Goal: Information Seeking & Learning: Learn about a topic

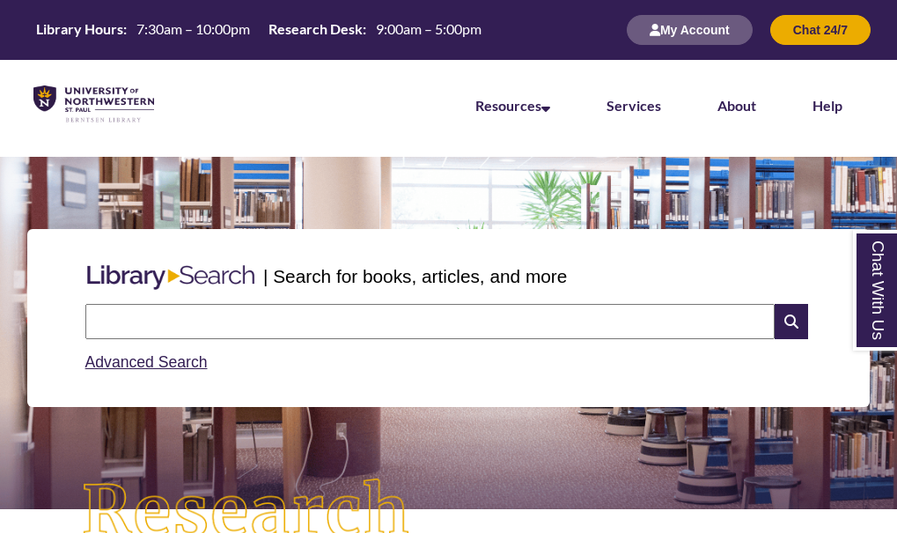
click at [501, 315] on input "text" at bounding box center [429, 321] width 689 height 35
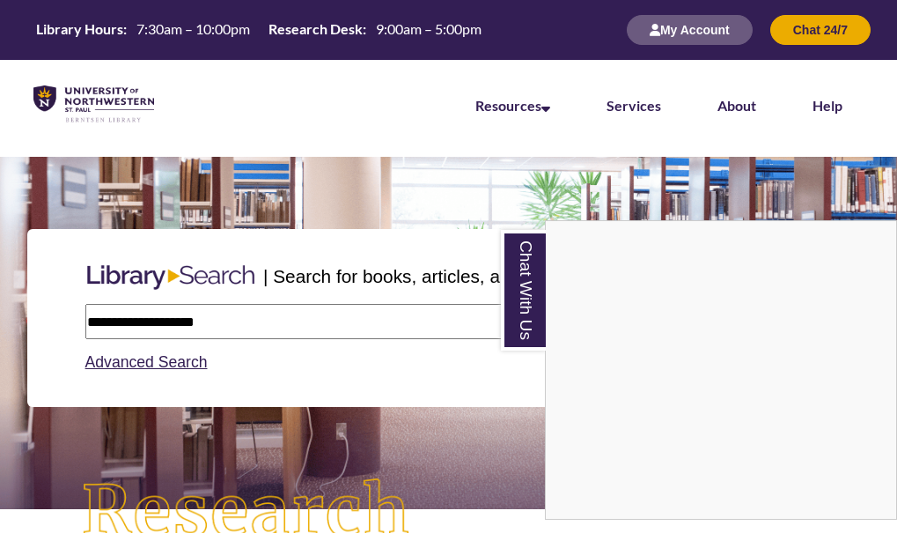
type input "**********"
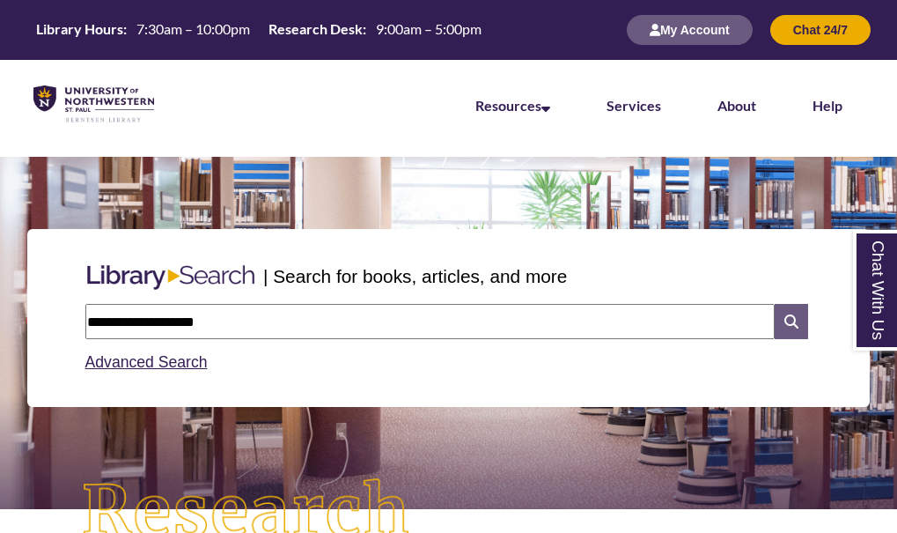
click at [797, 328] on icon at bounding box center [791, 321] width 33 height 35
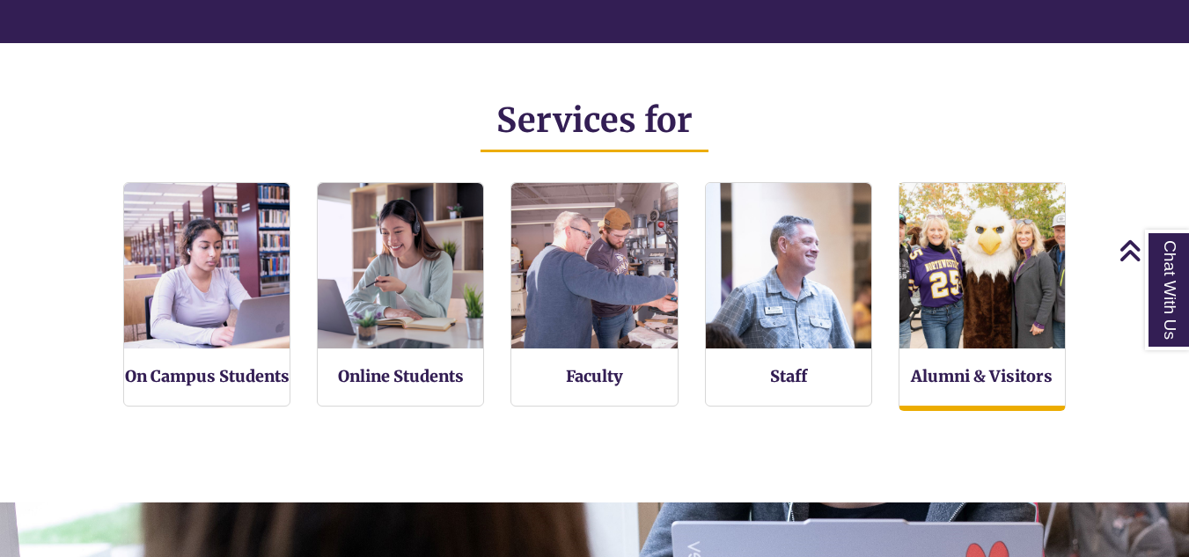
scroll to position [364, 1189]
click at [1030, 232] on img at bounding box center [982, 266] width 182 height 182
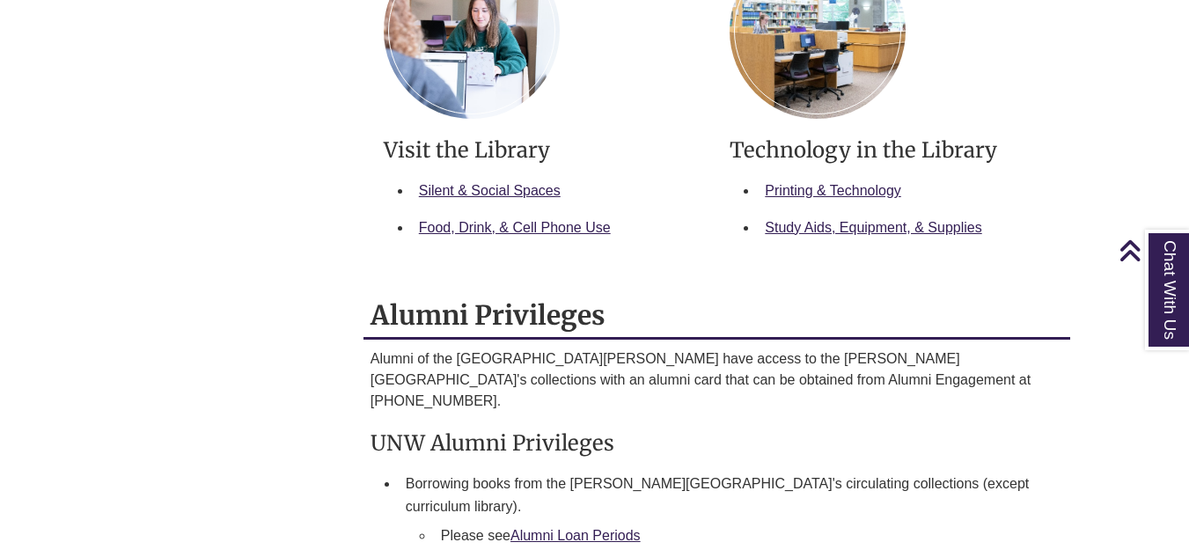
scroll to position [1056, 0]
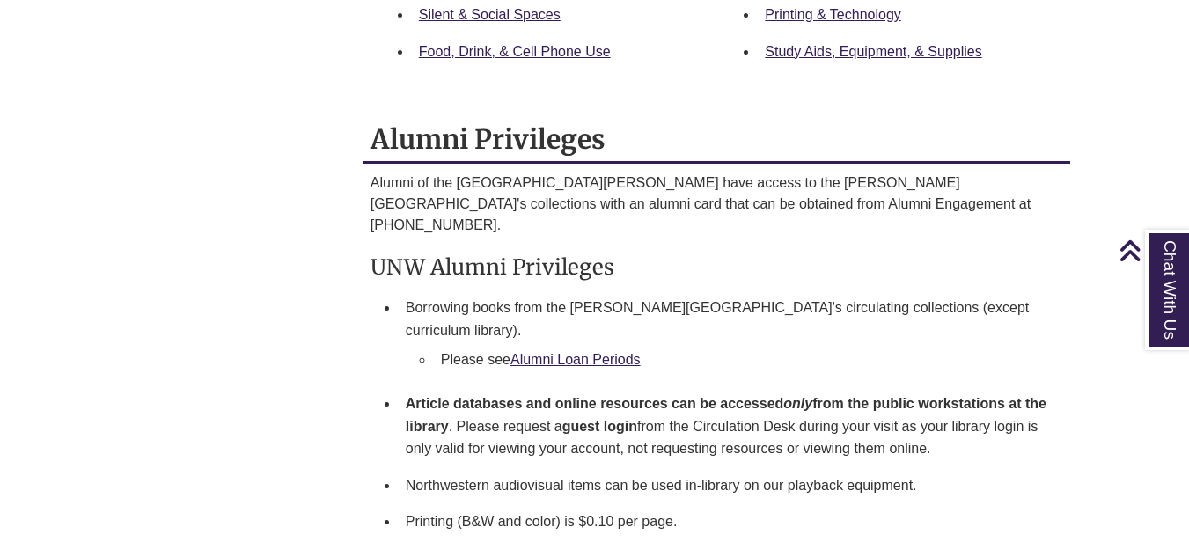
drag, startPoint x: 344, startPoint y: 174, endPoint x: 973, endPoint y: 471, distance: 695.7
click at [973, 471] on div "Services Menu On Campus Students Online Students Faculty Staff Alumni & Visitor…" at bounding box center [595, 383] width 978 height 2256
click at [892, 503] on li "Printing (B&W and color) is $0.10 per page." at bounding box center [731, 521] width 665 height 37
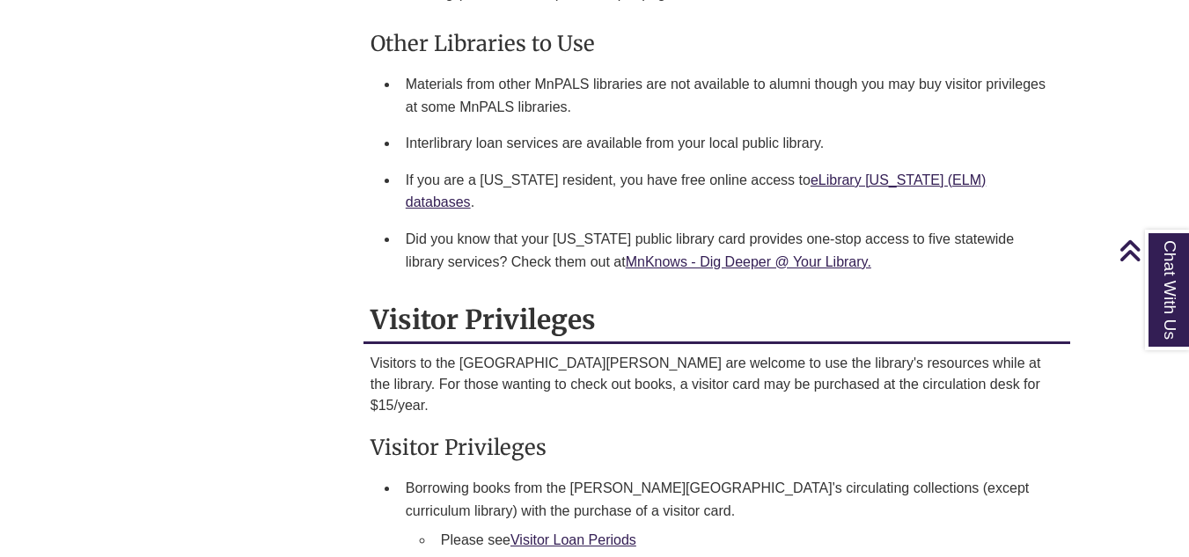
scroll to position [1672, 0]
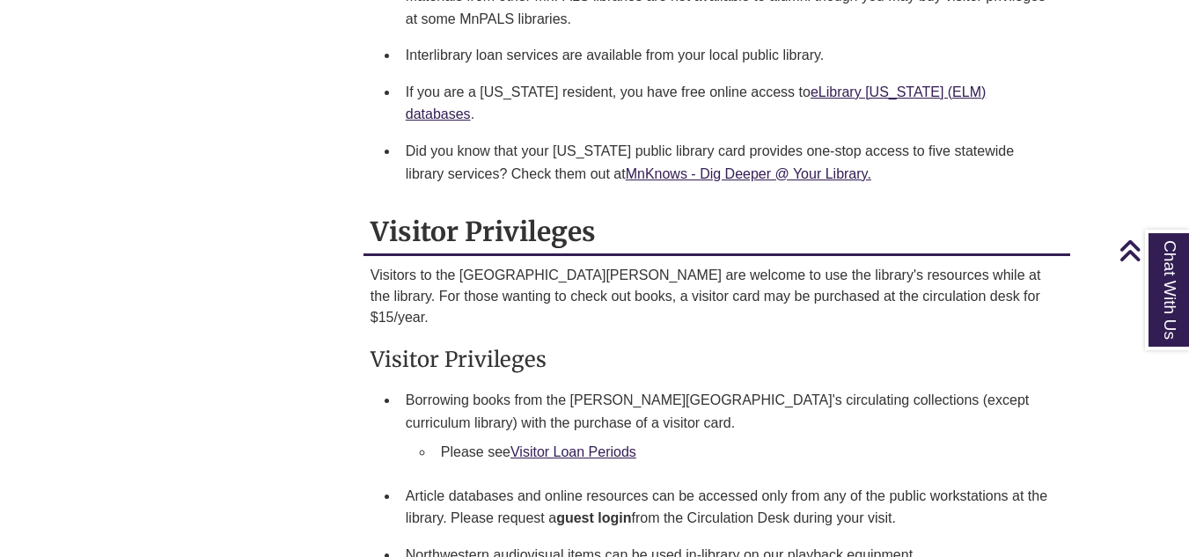
drag, startPoint x: 314, startPoint y: 202, endPoint x: 912, endPoint y: 514, distance: 674.0
click at [924, 537] on li "Northwestern audiovisual items can be used in-library on our playback equipment." at bounding box center [731, 555] width 665 height 37
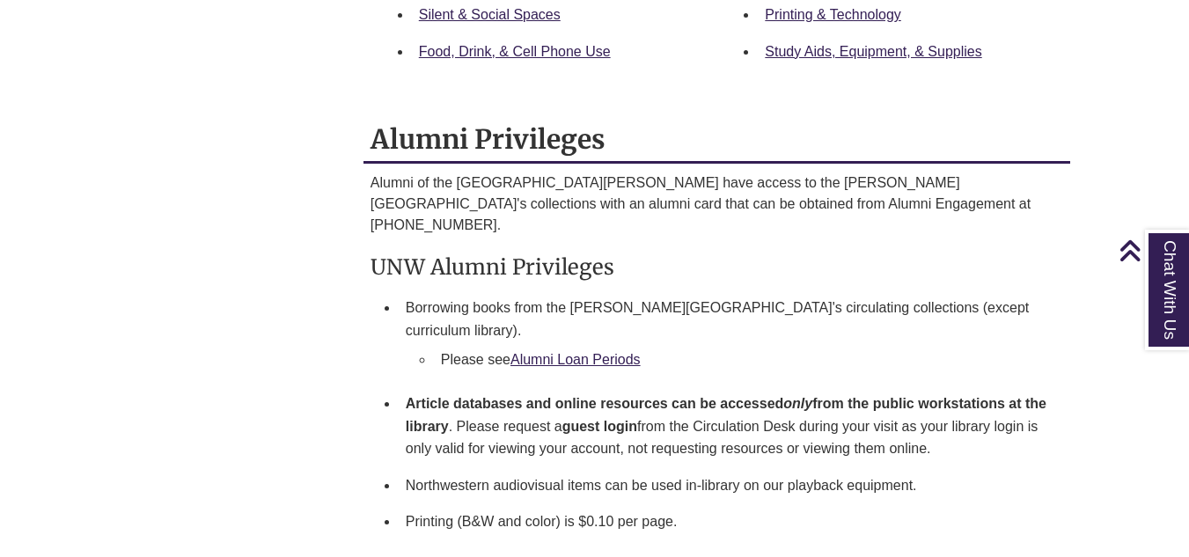
scroll to position [1232, 0]
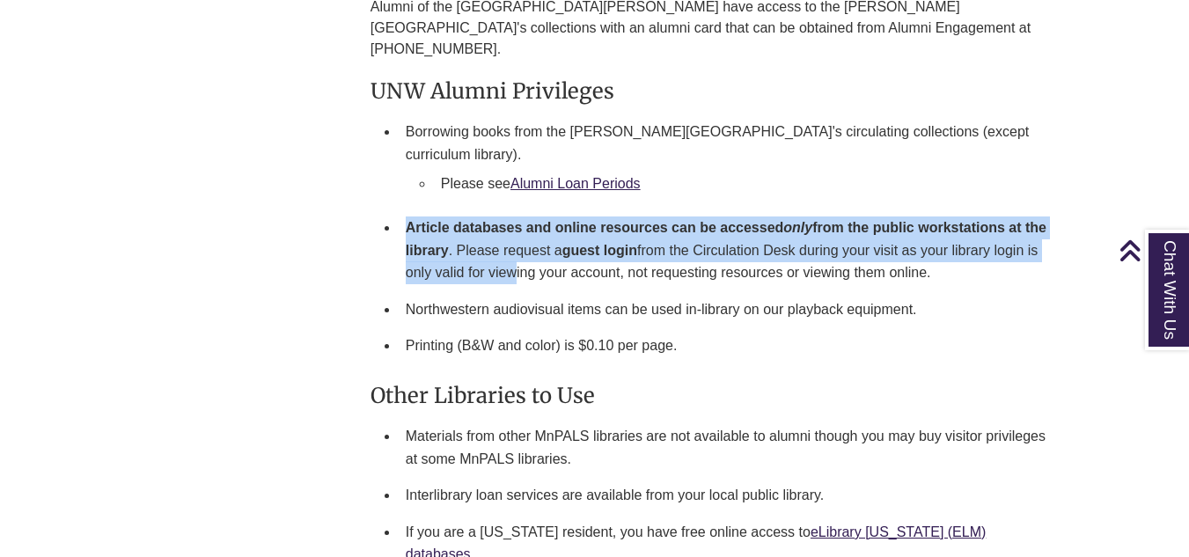
drag, startPoint x: 407, startPoint y: 180, endPoint x: 511, endPoint y: 226, distance: 114.3
click at [511, 226] on li "Article databases and online resources can be accessed only from the public wor…" at bounding box center [731, 250] width 665 height 82
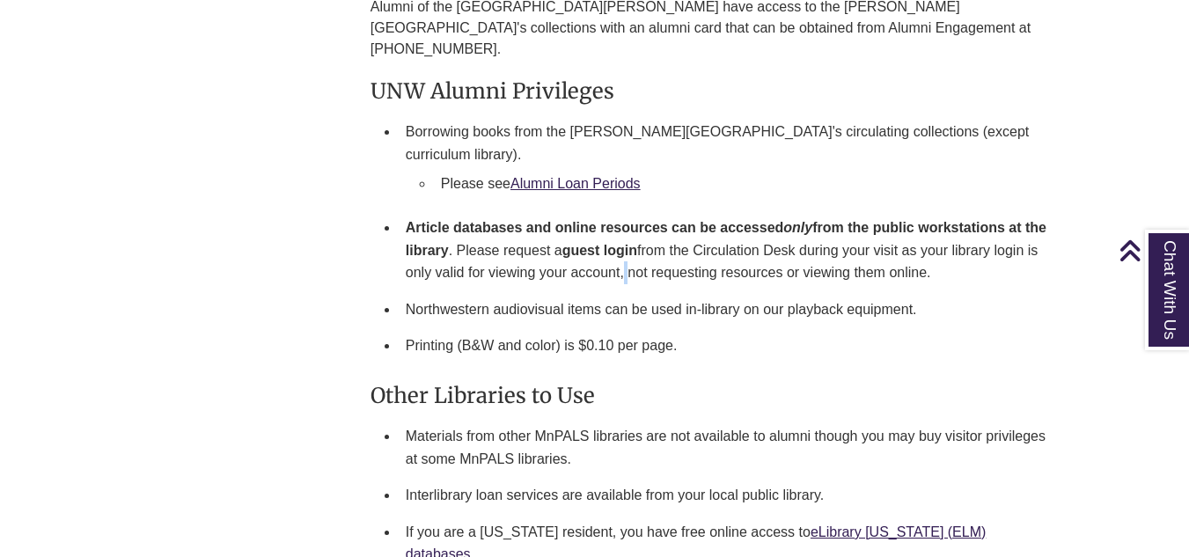
click at [622, 230] on li "Article databases and online resources can be accessed only from the public wor…" at bounding box center [731, 250] width 665 height 82
click at [946, 291] on li "Northwestern audiovisual items can be used in-library on our playback equipment." at bounding box center [731, 309] width 665 height 37
drag, startPoint x: 935, startPoint y: 106, endPoint x: 554, endPoint y: 123, distance: 381.5
click at [554, 123] on li "Borrowing books from the [PERSON_NAME][GEOGRAPHIC_DATA]'s circulating collectio…" at bounding box center [731, 162] width 665 height 96
click at [554, 165] on li "Please see Alumni Loan Periods" at bounding box center [745, 183] width 622 height 37
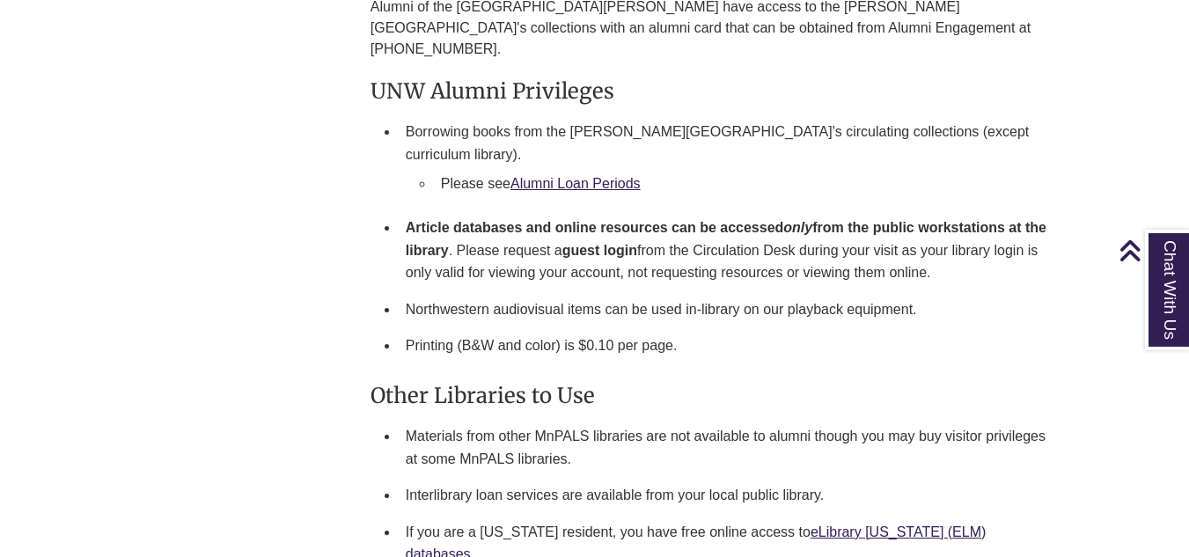
scroll to position [1144, 0]
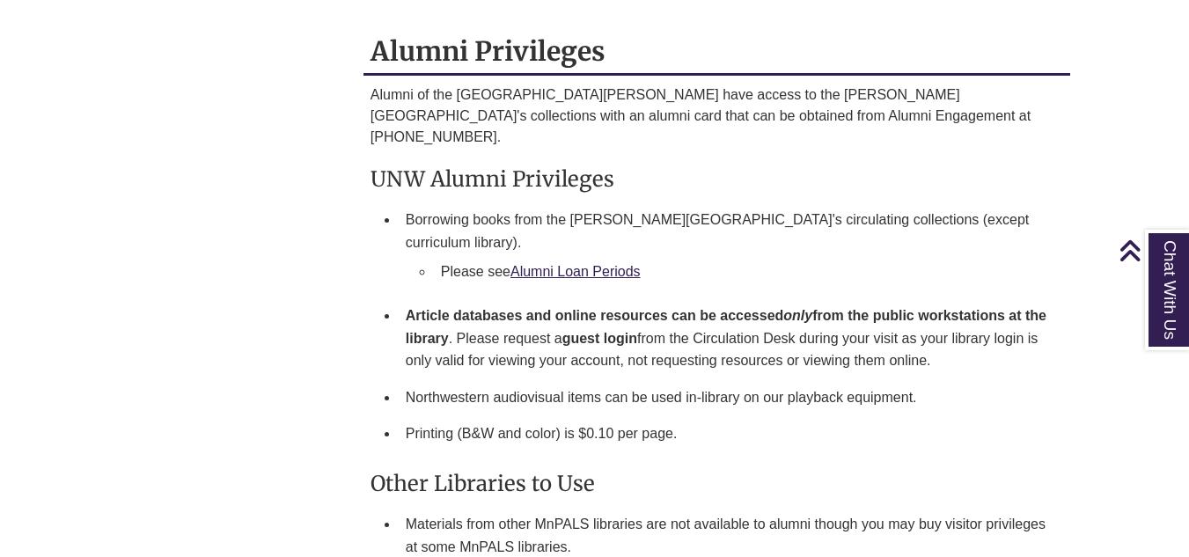
click at [764, 202] on li "Borrowing books from the [PERSON_NAME][GEOGRAPHIC_DATA]'s circulating collectio…" at bounding box center [731, 250] width 665 height 96
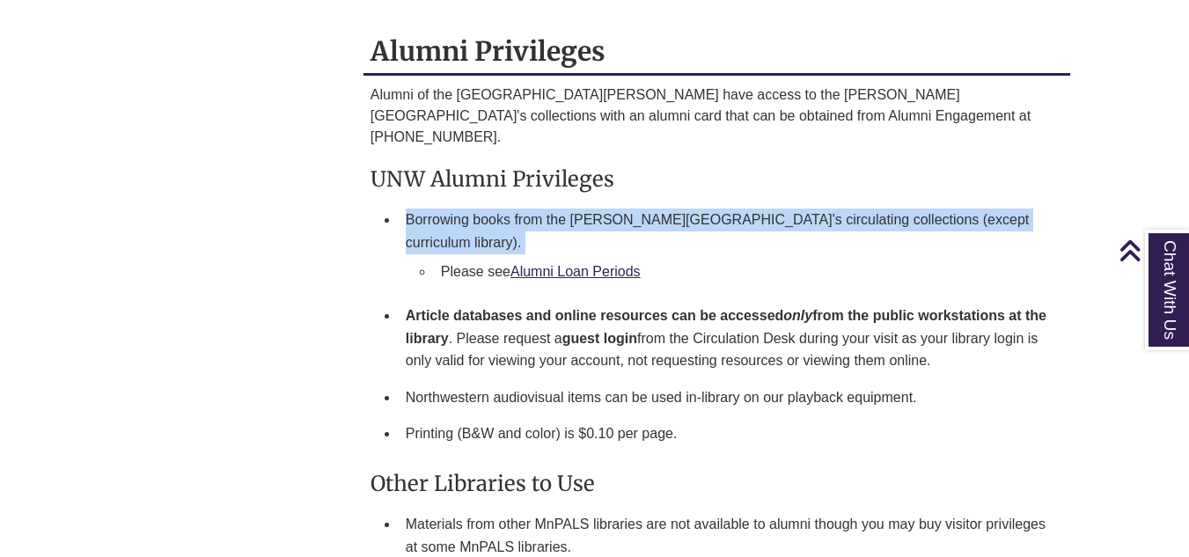
click at [764, 202] on li "Borrowing books from the [PERSON_NAME][GEOGRAPHIC_DATA]'s circulating collectio…" at bounding box center [731, 250] width 665 height 96
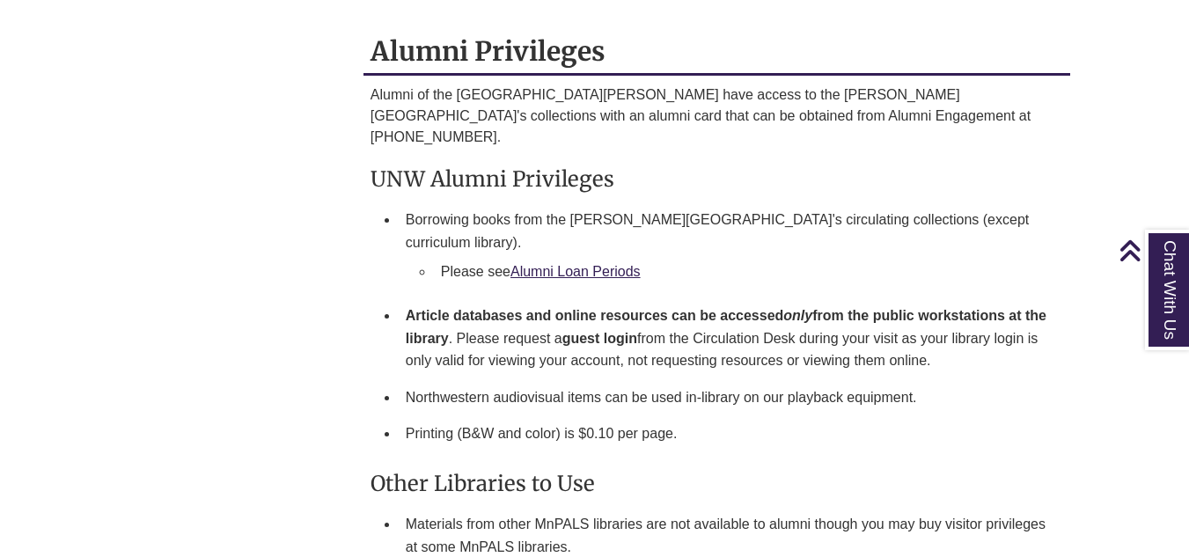
drag, startPoint x: 449, startPoint y: 286, endPoint x: 994, endPoint y: 319, distance: 545.8
click at [994, 319] on li "Article databases and online resources can be accessed only from the public wor…" at bounding box center [731, 338] width 665 height 82
click at [917, 297] on li "Article databases and online resources can be accessed only from the public wor…" at bounding box center [731, 338] width 665 height 82
